Goal: Task Accomplishment & Management: Use online tool/utility

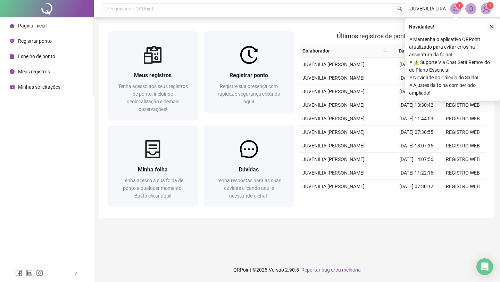
click at [489, 27] on button "button" at bounding box center [492, 27] width 8 height 8
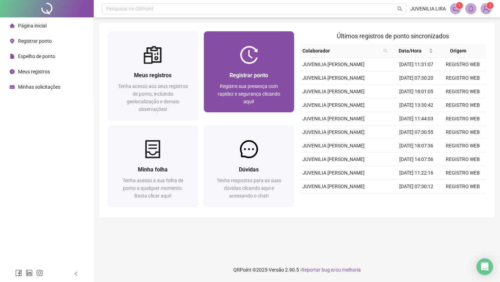
click at [257, 87] on span "Registre sua presença com rapidez e segurança clicando aqui!" at bounding box center [249, 93] width 63 height 21
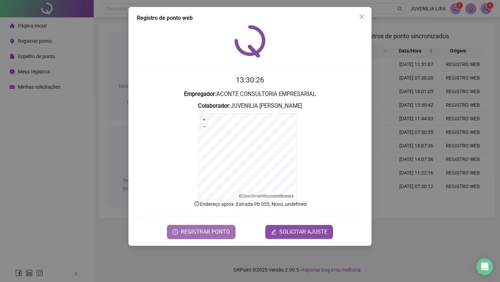
click at [204, 233] on span "REGISTRAR PONTO" at bounding box center [205, 232] width 49 height 8
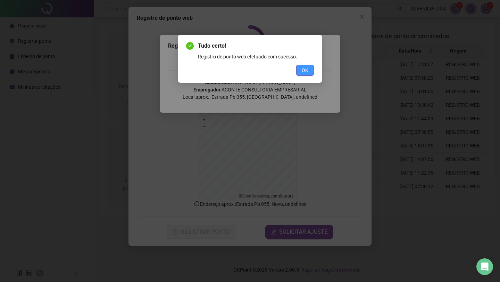
click at [304, 72] on span "OK" at bounding box center [305, 70] width 7 height 8
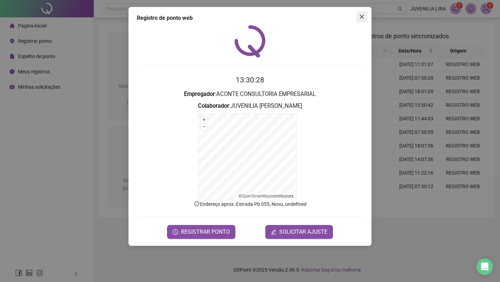
click at [365, 18] on span "Close" at bounding box center [361, 17] width 11 height 6
